Goal: Navigation & Orientation: Find specific page/section

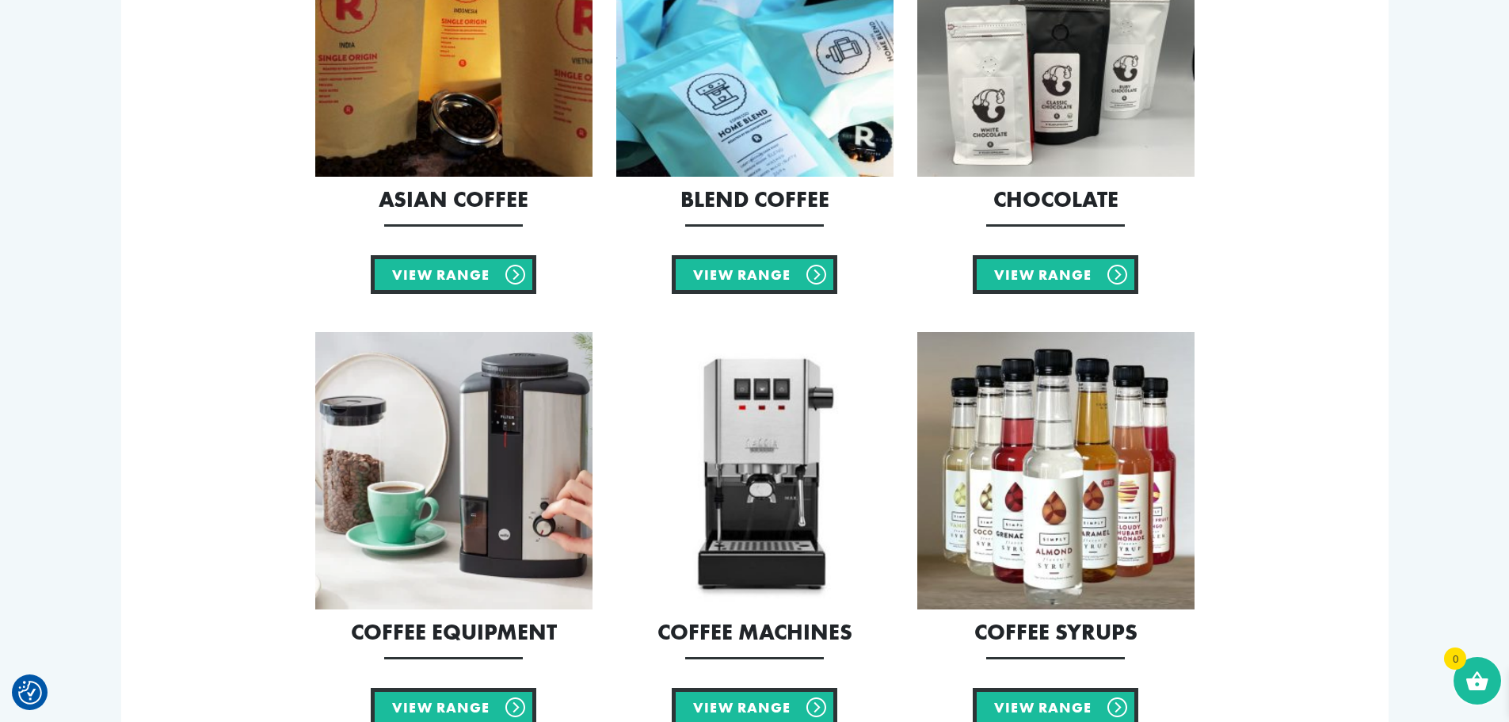
scroll to position [1267, 0]
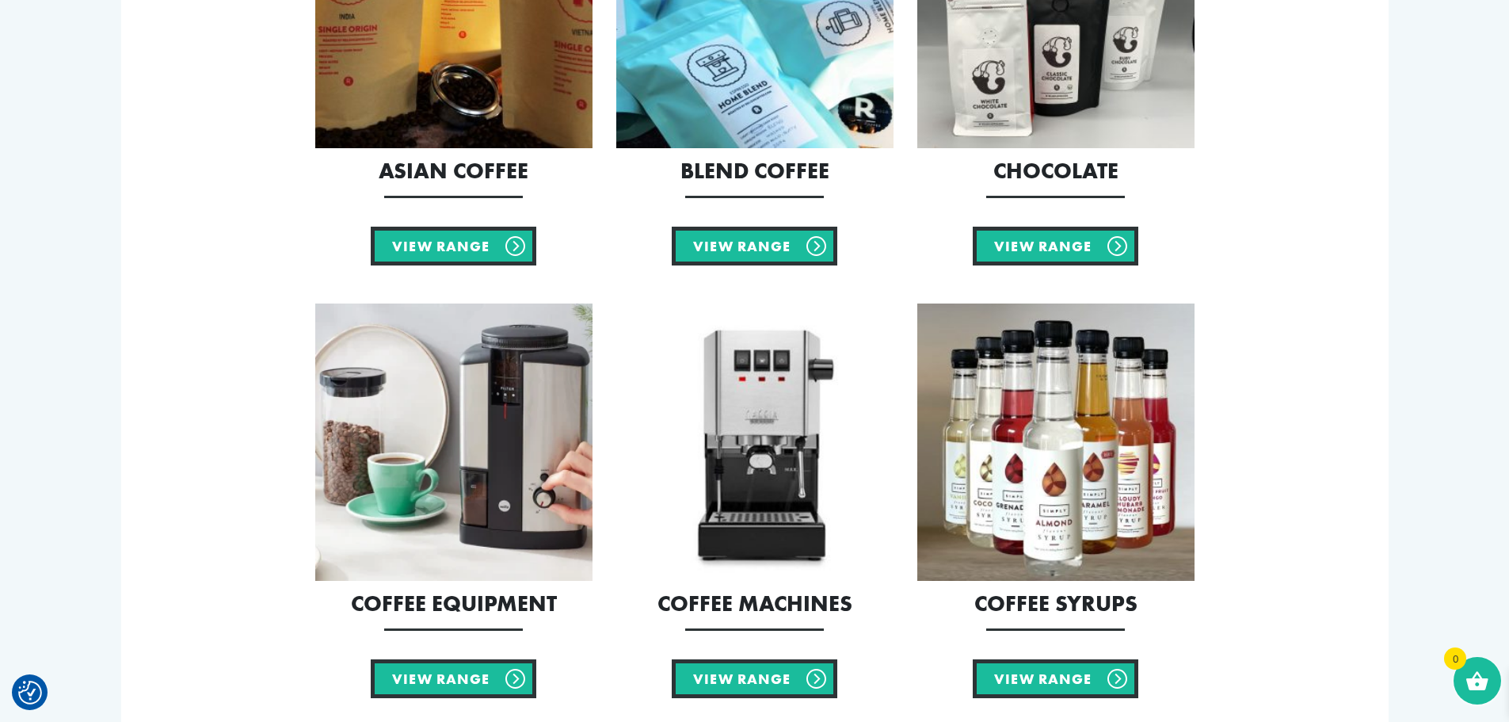
click at [764, 405] on img at bounding box center [754, 441] width 277 height 277
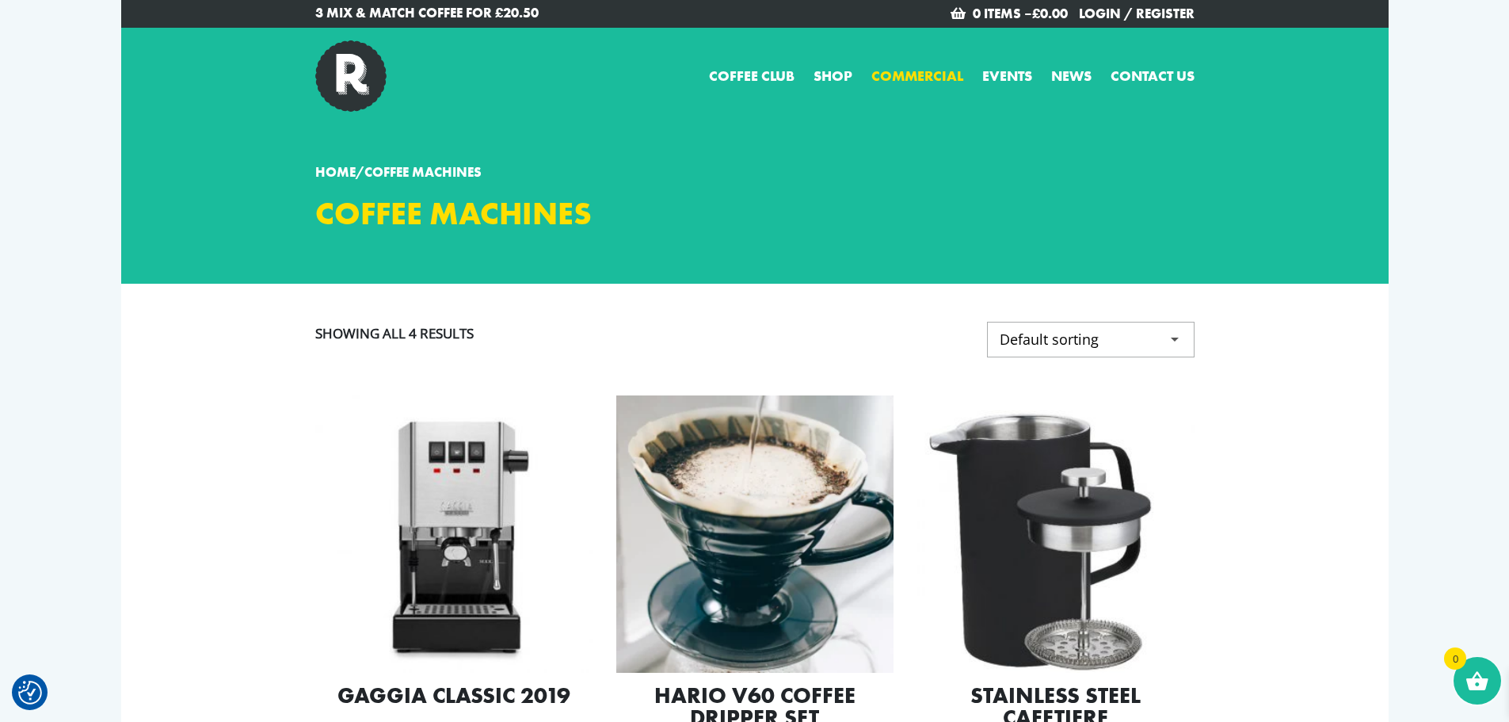
click at [909, 70] on link "Commercial" at bounding box center [917, 75] width 92 height 21
